Goal: Task Accomplishment & Management: Use online tool/utility

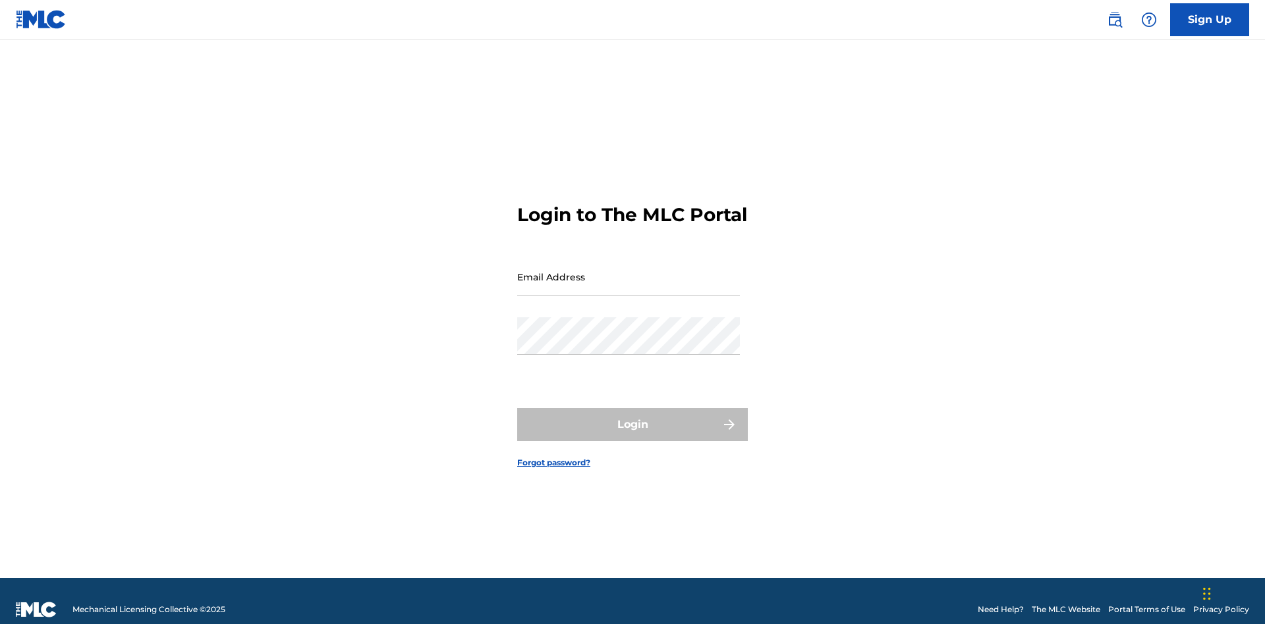
scroll to position [17, 0]
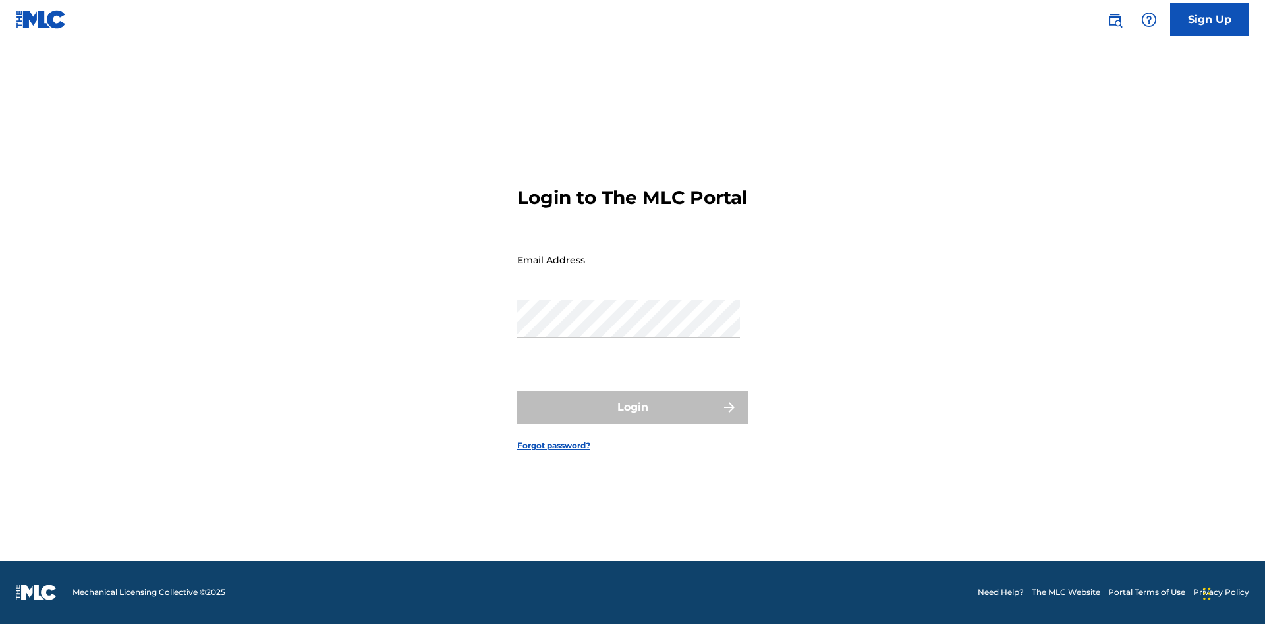
click at [628, 271] on input "Email Address" at bounding box center [628, 260] width 223 height 38
type input "[EMAIL_ADDRESS][DOMAIN_NAME]"
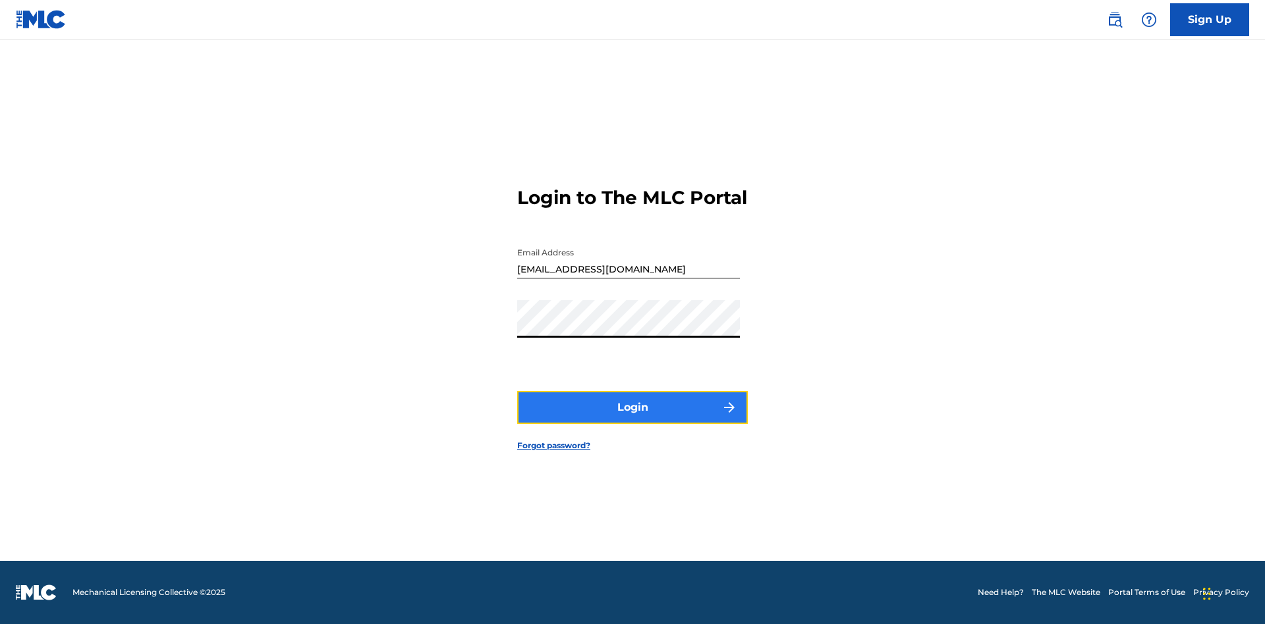
click at [632, 419] on button "Login" at bounding box center [632, 407] width 231 height 33
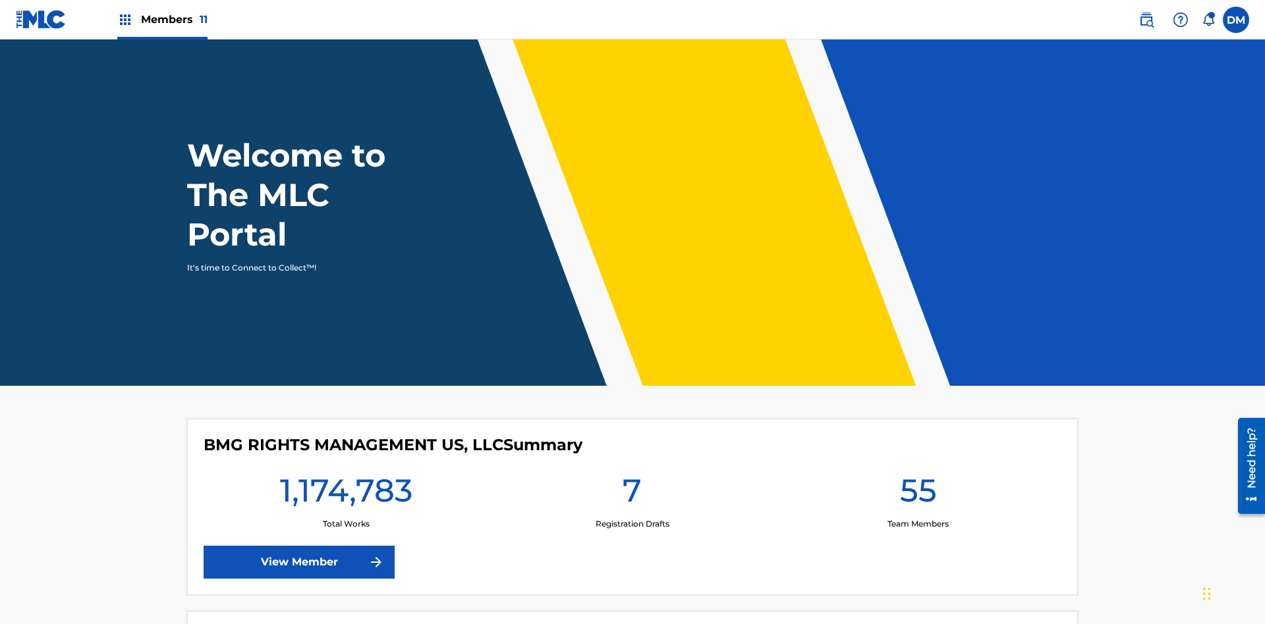
click at [162, 19] on span "Members 11" at bounding box center [174, 19] width 67 height 15
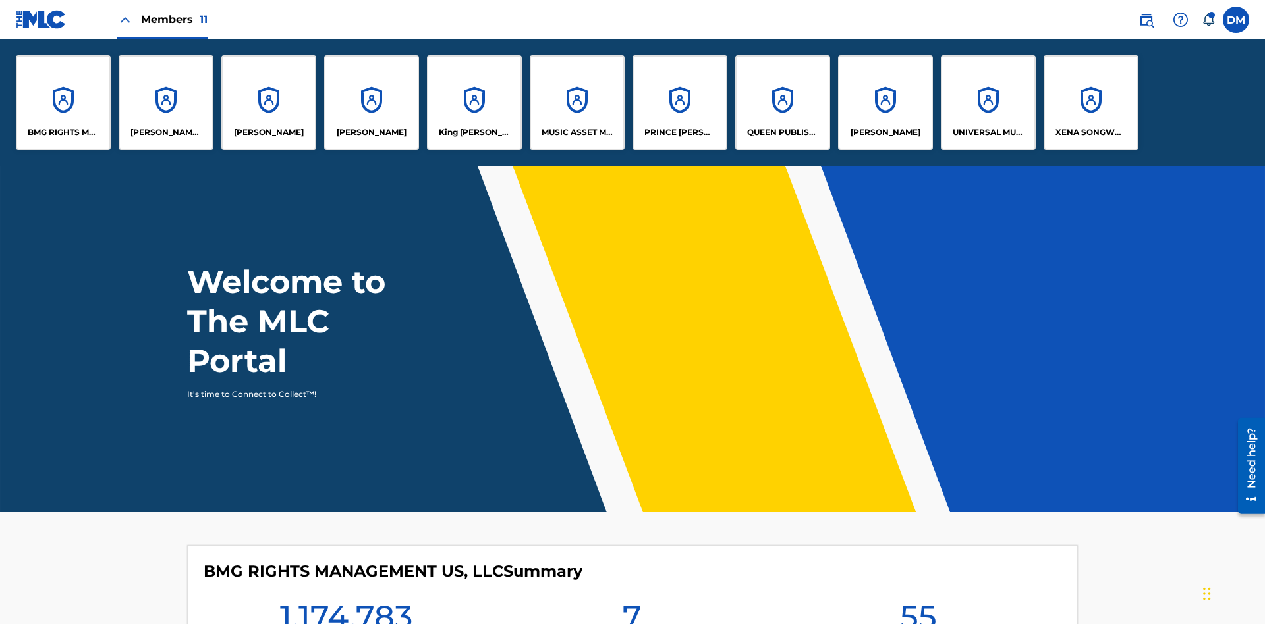
scroll to position [47, 0]
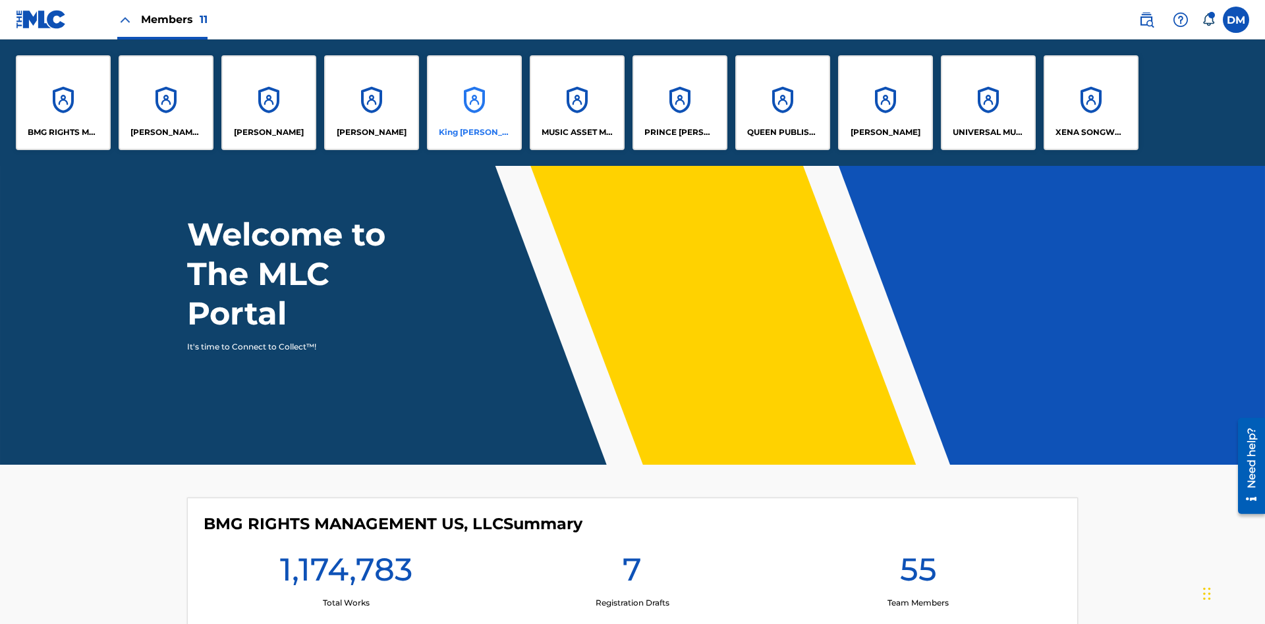
click at [474, 132] on p "King [PERSON_NAME]" at bounding box center [475, 132] width 72 height 12
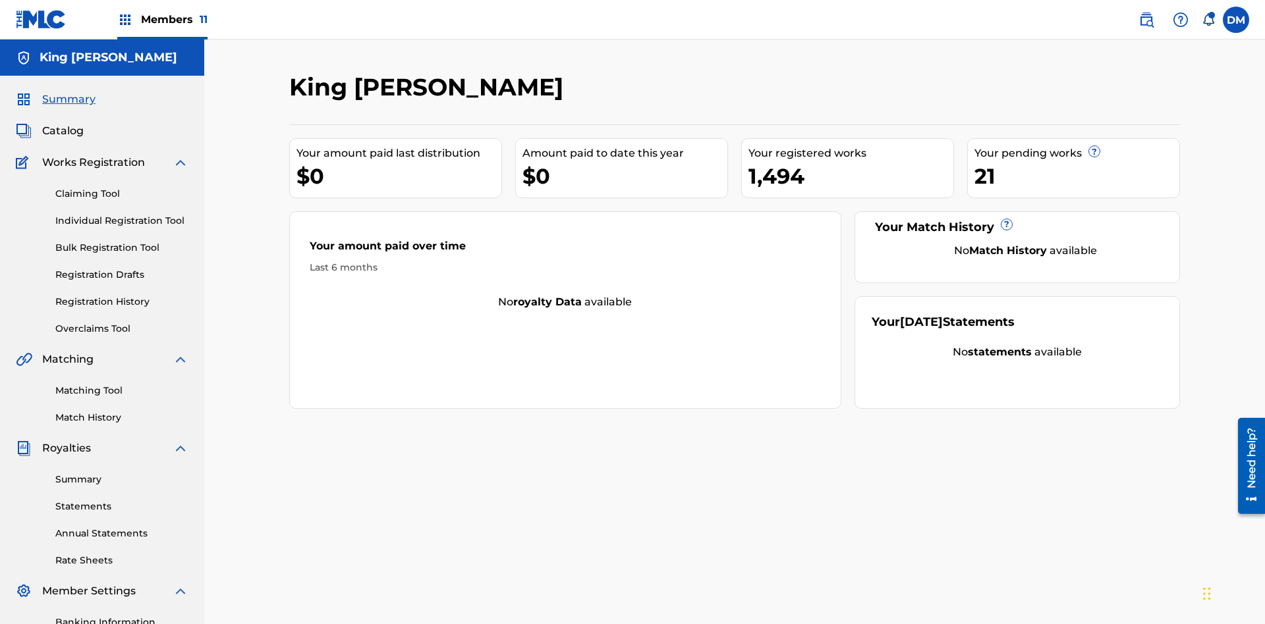
scroll to position [192, 0]
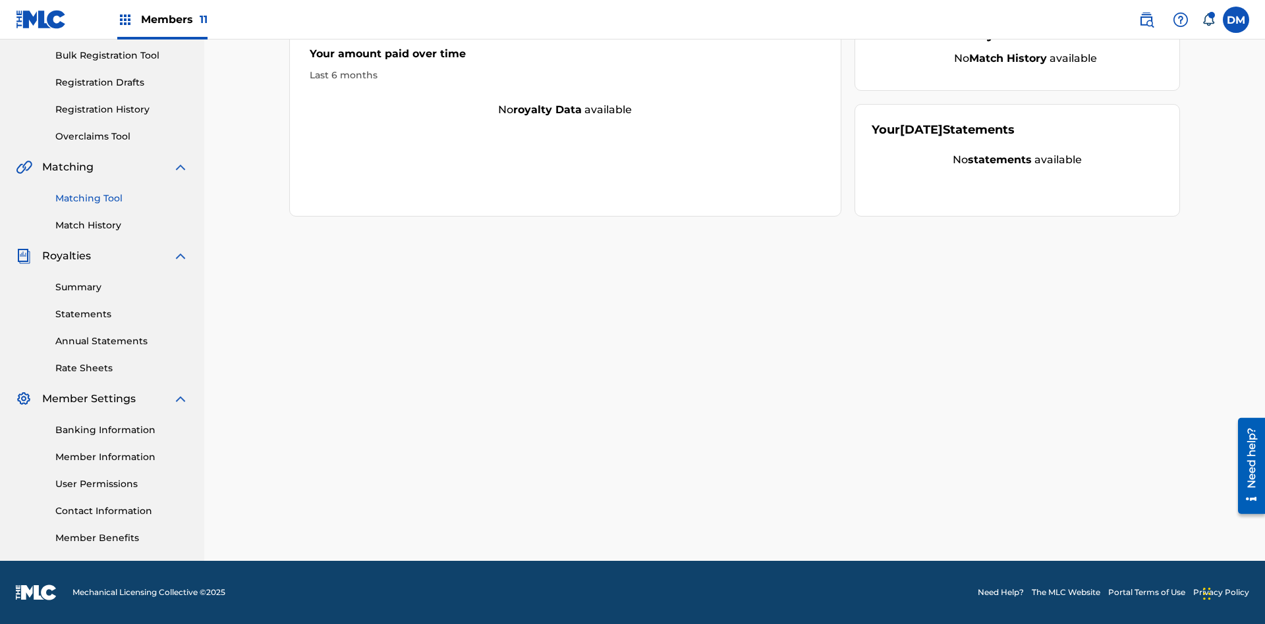
click at [122, 198] on link "Matching Tool" at bounding box center [121, 199] width 133 height 14
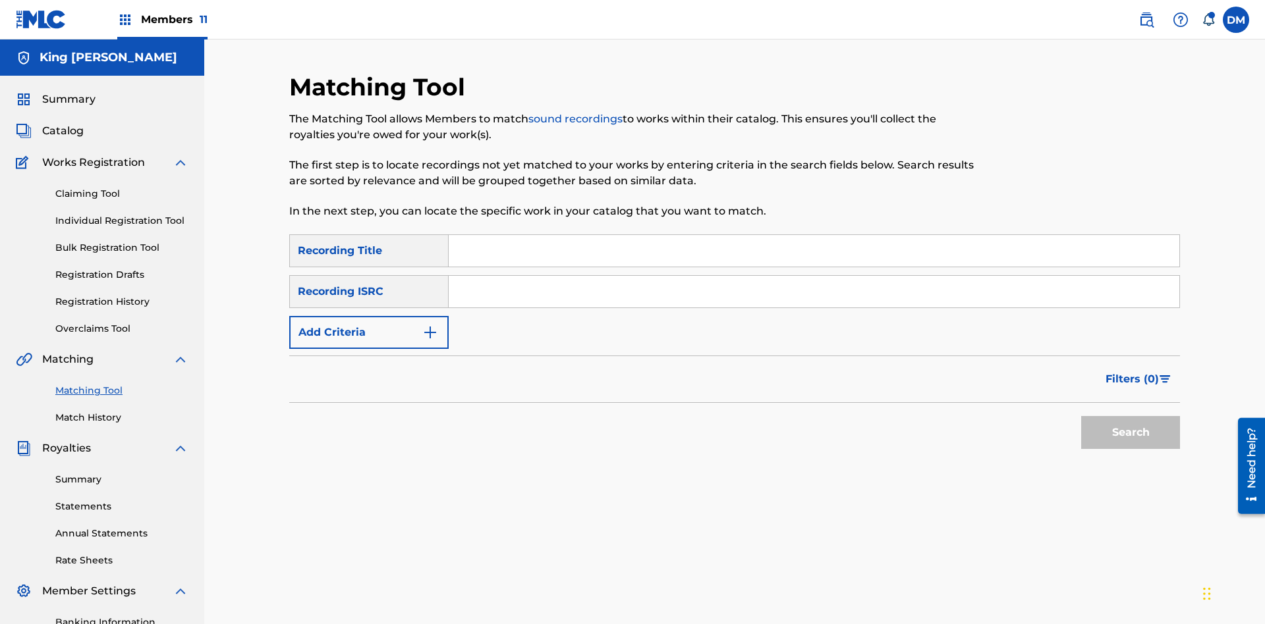
scroll to position [156, 0]
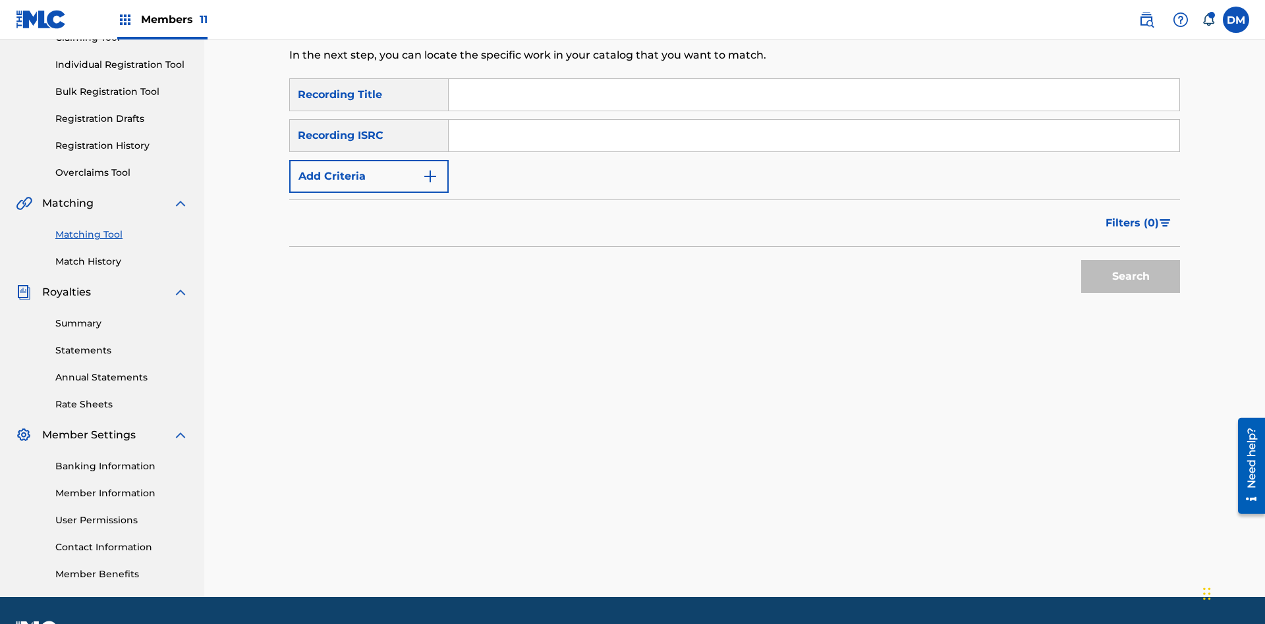
click at [814, 95] on input "Search Form" at bounding box center [814, 95] width 731 height 32
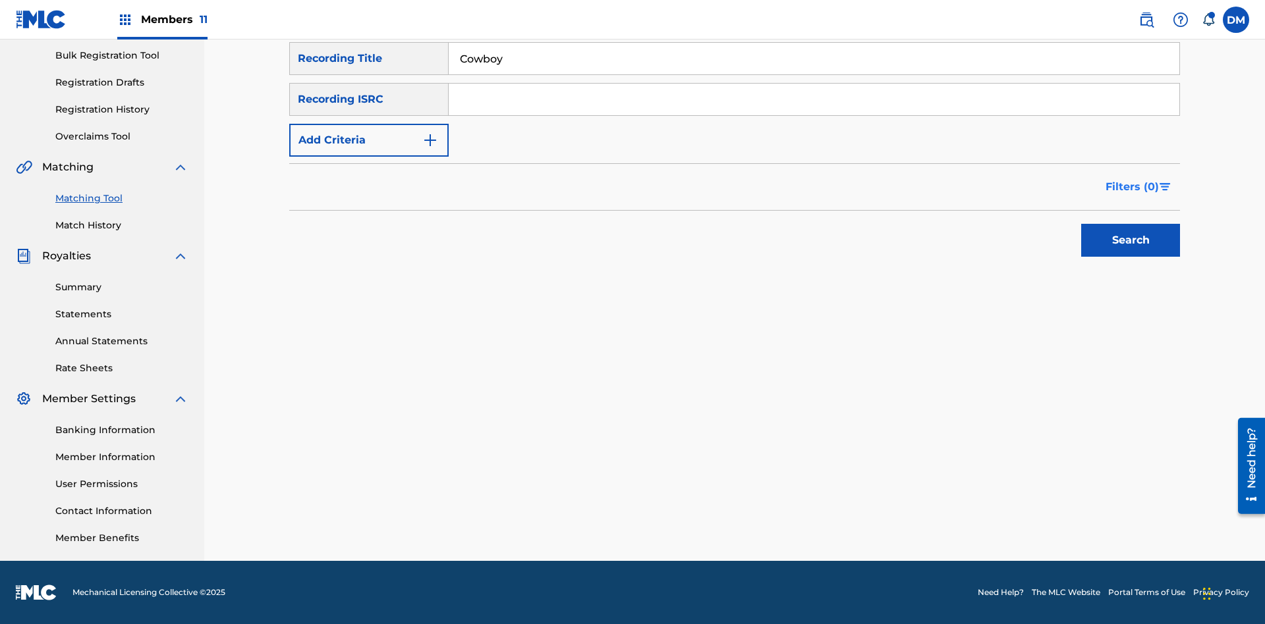
type input "Cowboy"
click at [1132, 187] on span "Filters ( 0 )" at bounding box center [1131, 187] width 53 height 16
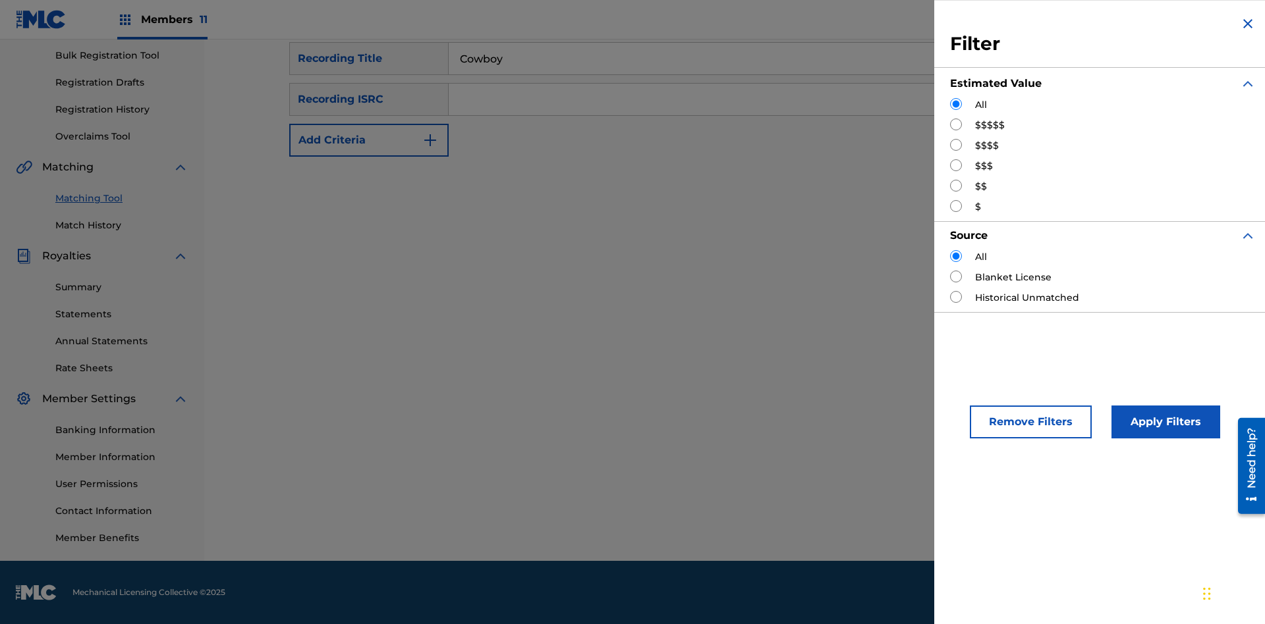
click at [956, 125] on input "Search Form" at bounding box center [956, 125] width 12 height 12
radio input "true"
click at [1163, 422] on button "Apply Filters" at bounding box center [1165, 422] width 109 height 33
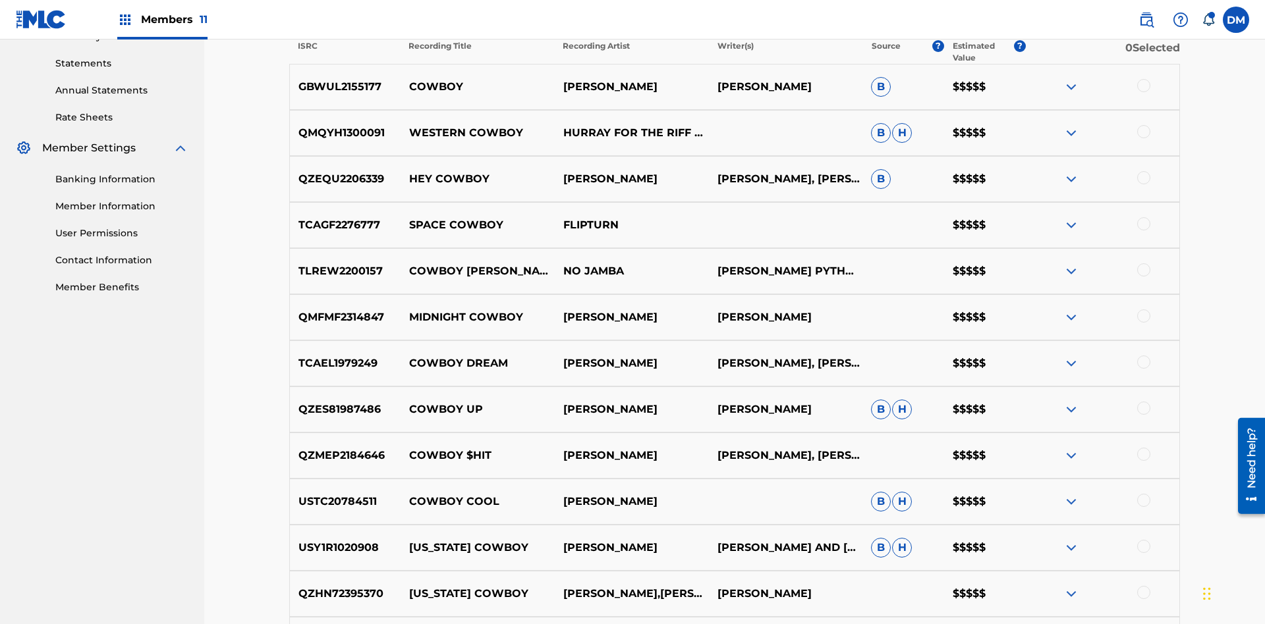
type input "Hocus Pocus"
click at [0, 0] on input "Search Form" at bounding box center [0, 0] width 0 height 0
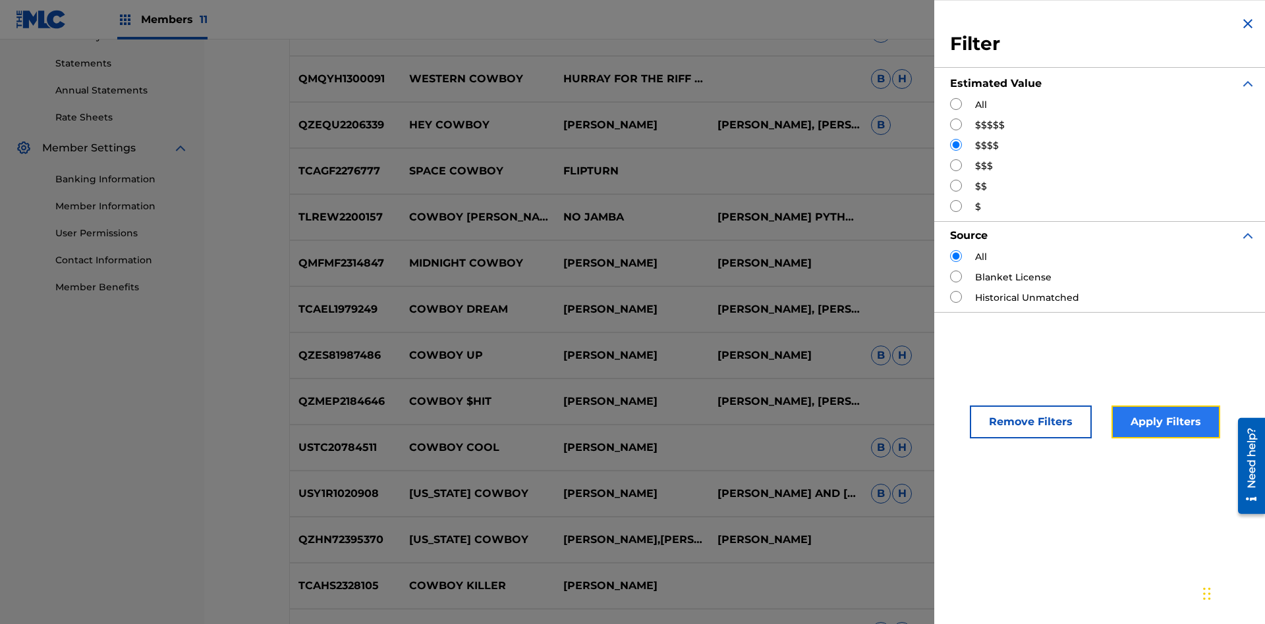
click at [1163, 422] on button "Apply Filters" at bounding box center [1165, 422] width 109 height 33
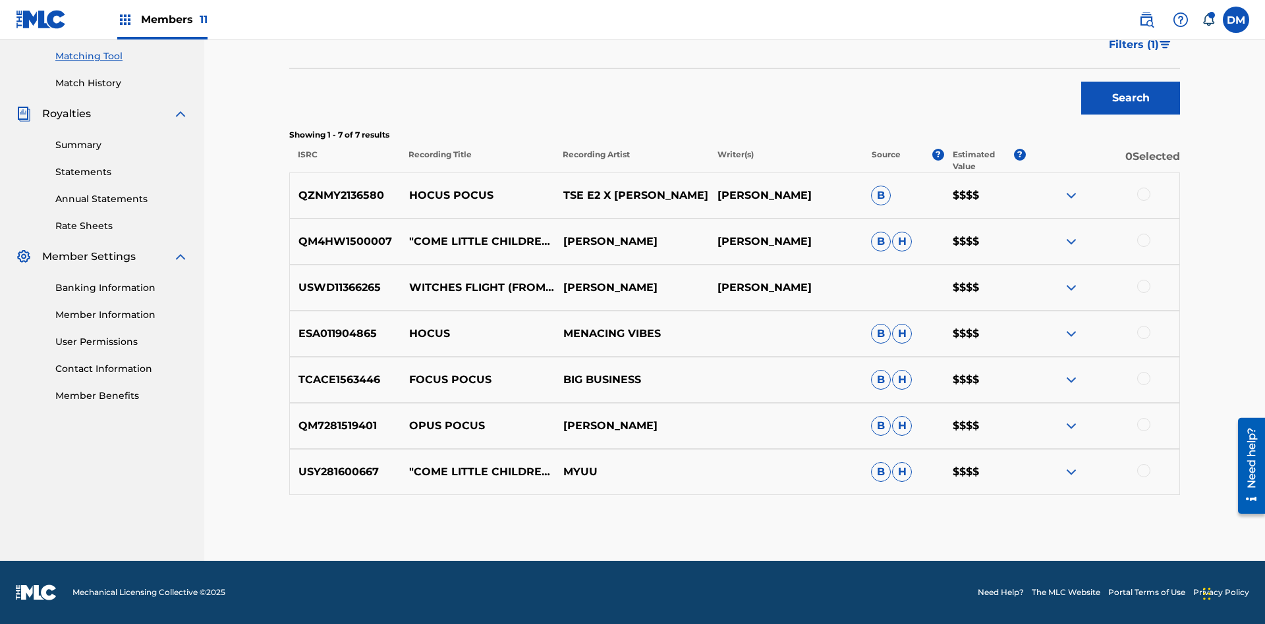
scroll to position [244, 0]
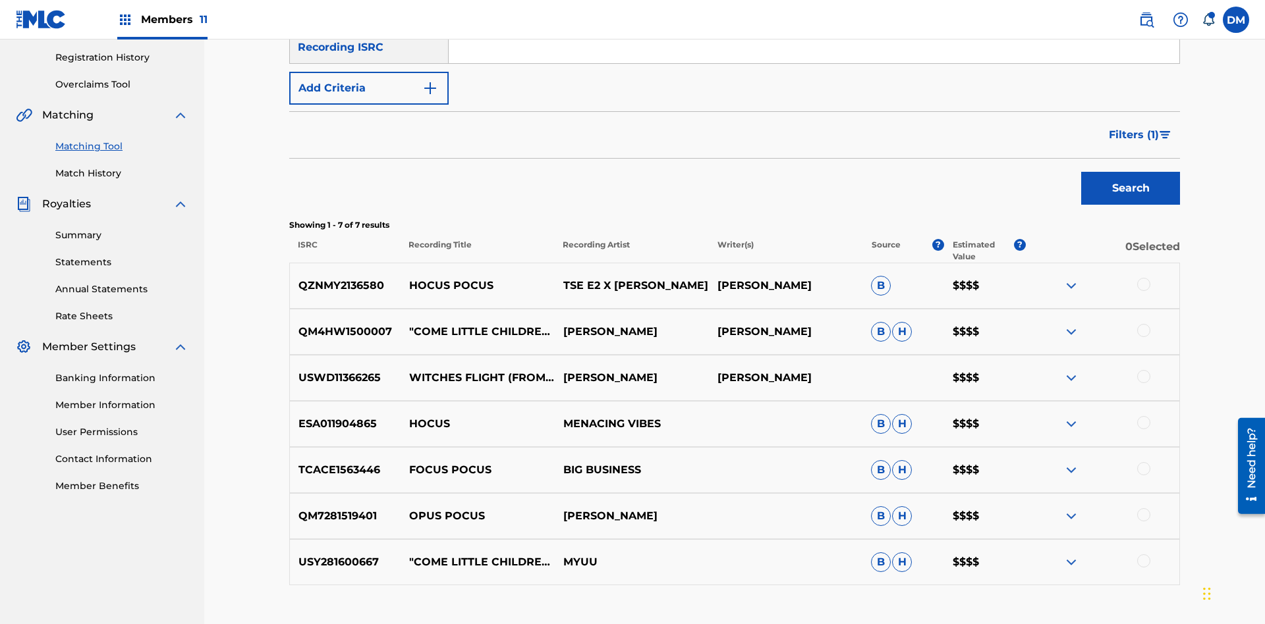
click at [814, 22] on input "Hocus Pocus" at bounding box center [814, 7] width 731 height 32
click at [814, 22] on input "Search Form" at bounding box center [814, 7] width 731 height 32
type input "Milenko"
click at [1133, 127] on span "Filters ( 1 )" at bounding box center [1134, 135] width 50 height 16
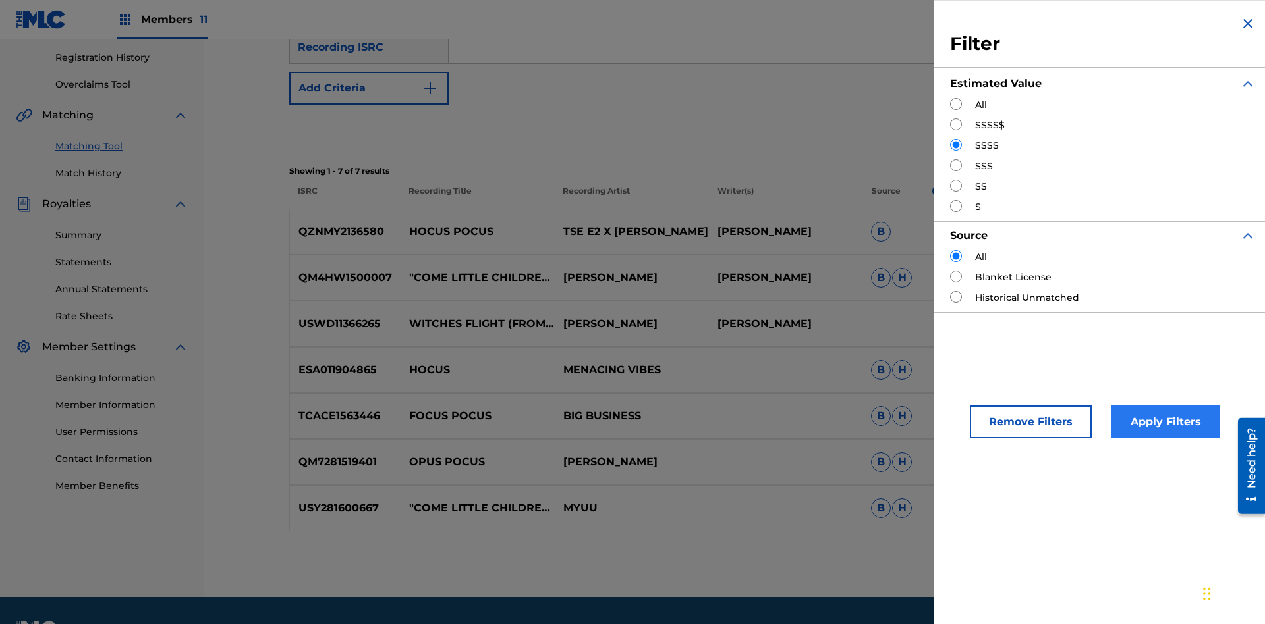
click at [956, 165] on input "Search Form" at bounding box center [956, 165] width 12 height 12
click at [1163, 422] on button "Apply Filters" at bounding box center [1165, 422] width 109 height 33
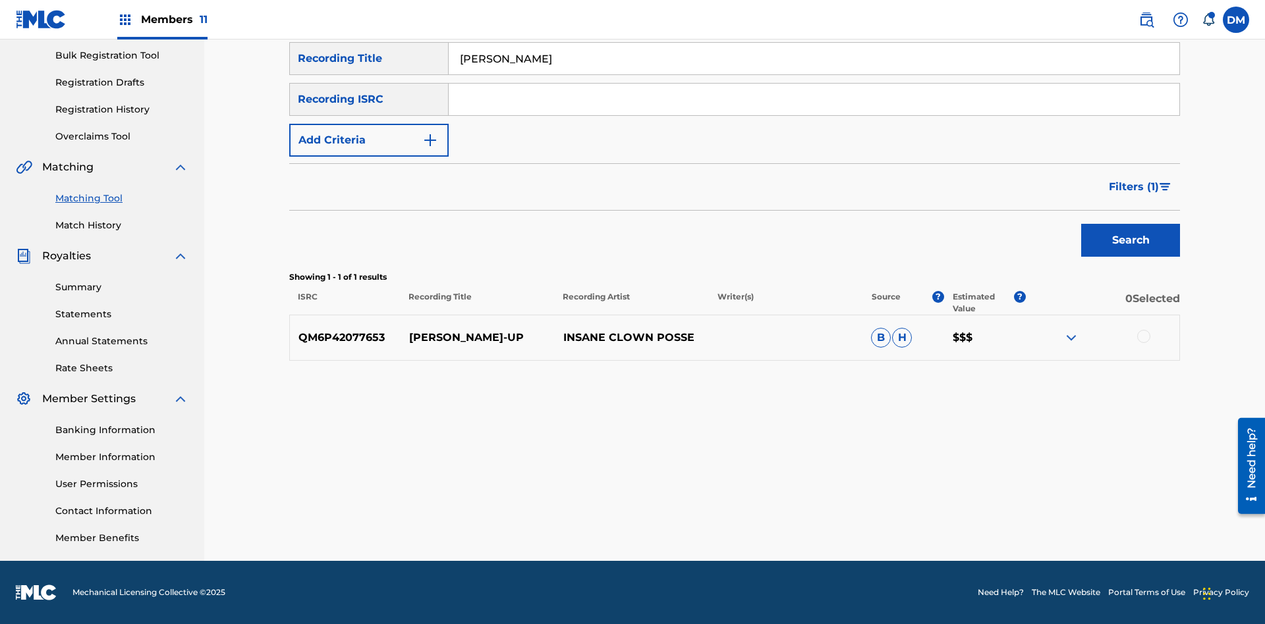
scroll to position [192, 0]
click at [814, 74] on input "Milenko" at bounding box center [814, 59] width 731 height 32
click at [814, 74] on input "Search Form" at bounding box center [814, 59] width 731 height 32
type input "Milenko"
click at [1133, 187] on span "Filters ( 1 )" at bounding box center [1134, 187] width 50 height 16
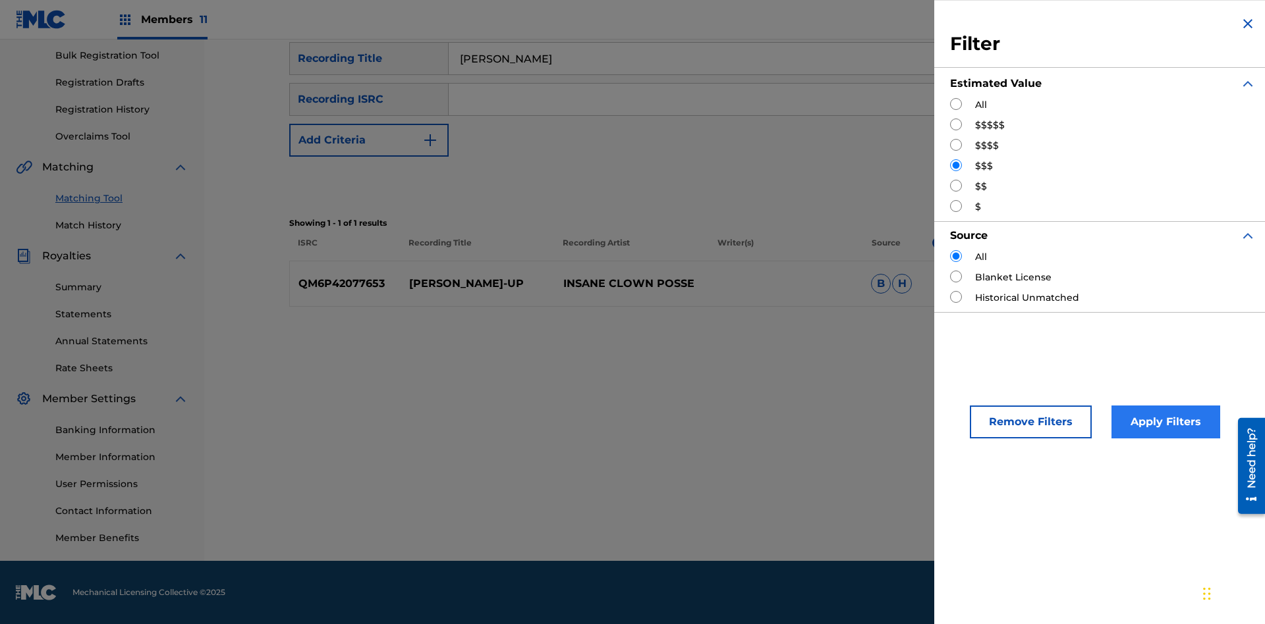
click at [956, 186] on input "Search Form" at bounding box center [956, 186] width 12 height 12
click at [1163, 422] on button "Apply Filters" at bounding box center [1165, 422] width 109 height 33
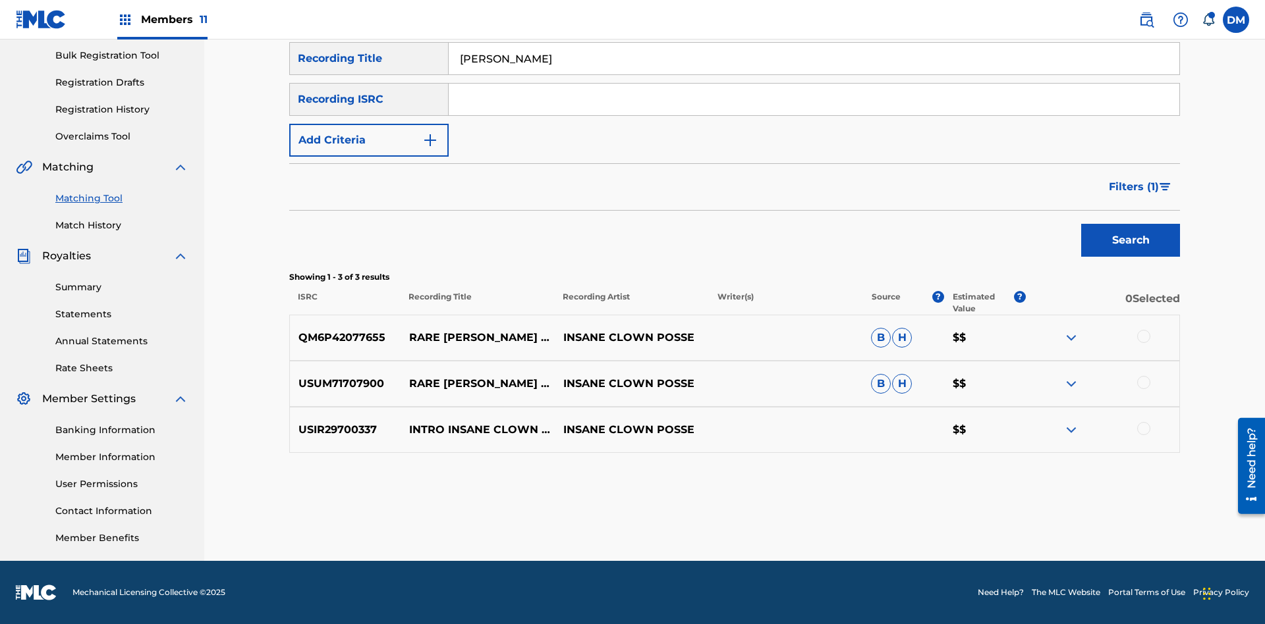
click at [814, 74] on input "Milenko" at bounding box center [814, 59] width 731 height 32
click at [814, 74] on input "Search Form" at bounding box center [814, 59] width 731 height 32
type input "Milenko"
click at [1133, 187] on span "Filters ( 1 )" at bounding box center [1134, 187] width 50 height 16
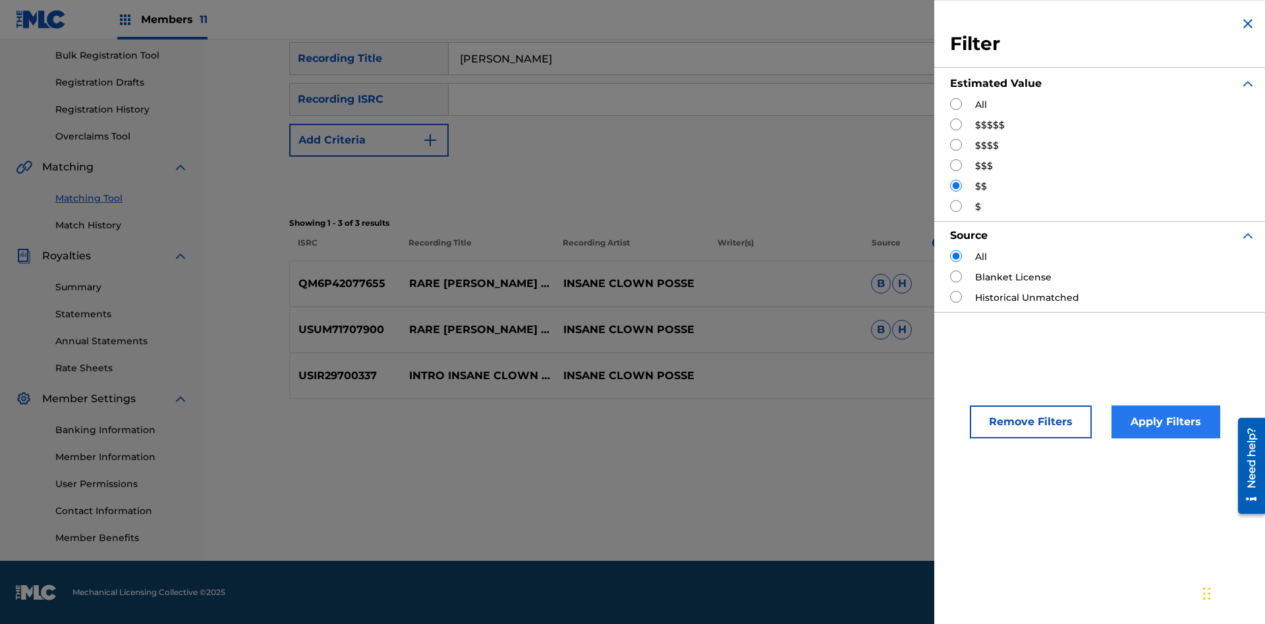
click at [956, 206] on input "Search Form" at bounding box center [956, 206] width 12 height 12
click at [1163, 422] on button "Apply Filters" at bounding box center [1165, 422] width 109 height 33
